Goal: Browse casually: Explore the website without a specific task or goal

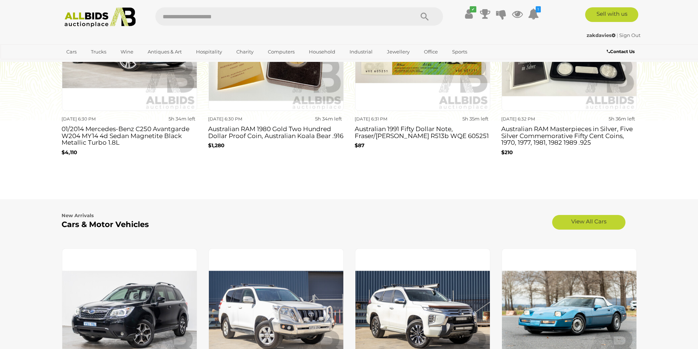
scroll to position [879, 0]
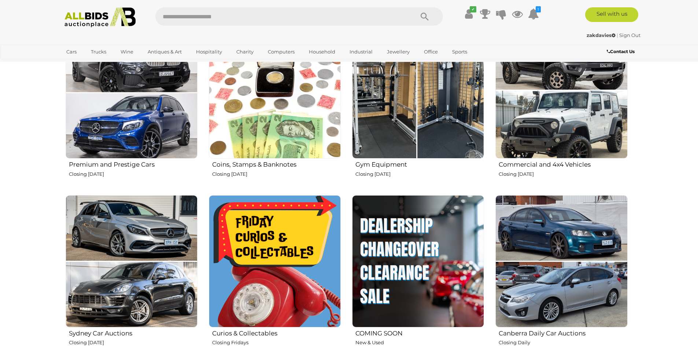
scroll to position [330, 0]
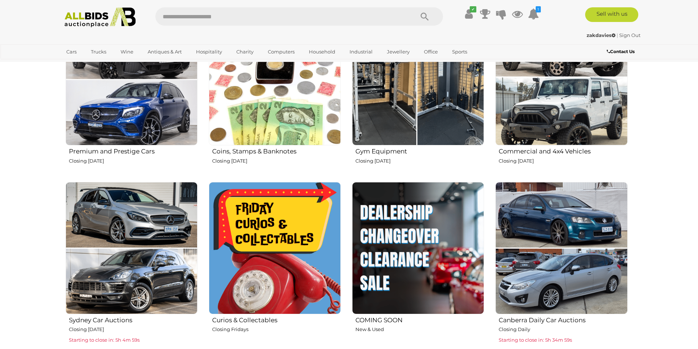
click at [262, 141] on img at bounding box center [275, 80] width 132 height 132
click at [277, 221] on img at bounding box center [275, 248] width 132 height 132
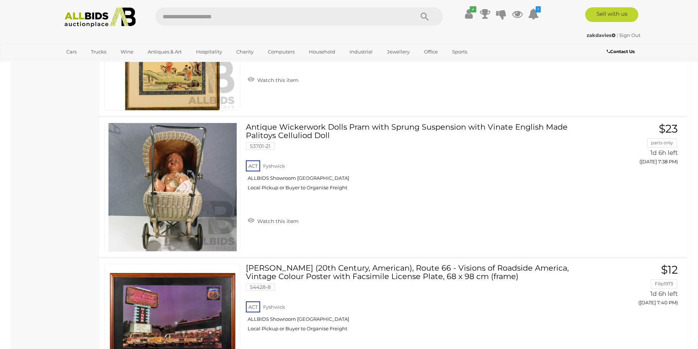
scroll to position [5093, 0]
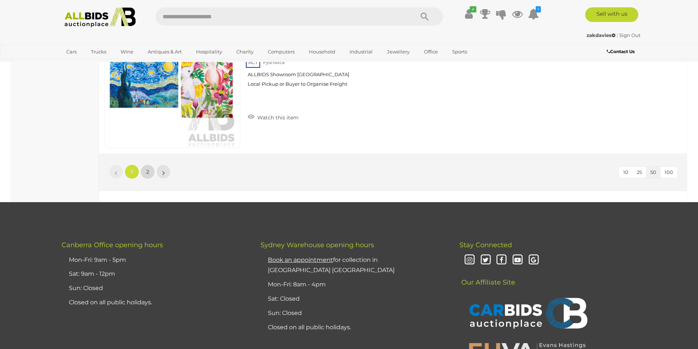
click at [146, 172] on link "2" at bounding box center [147, 172] width 15 height 15
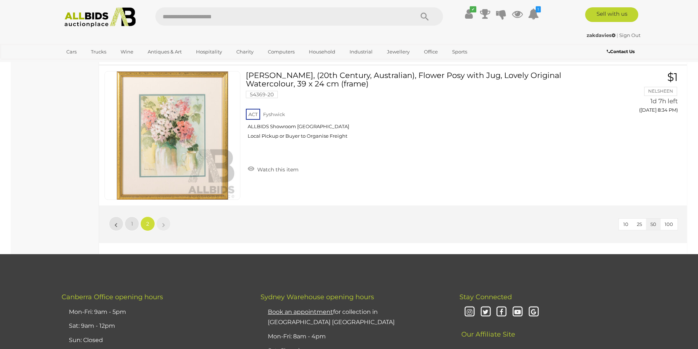
scroll to position [2004, 0]
